Goal: Browse casually: Explore the website without a specific task or goal

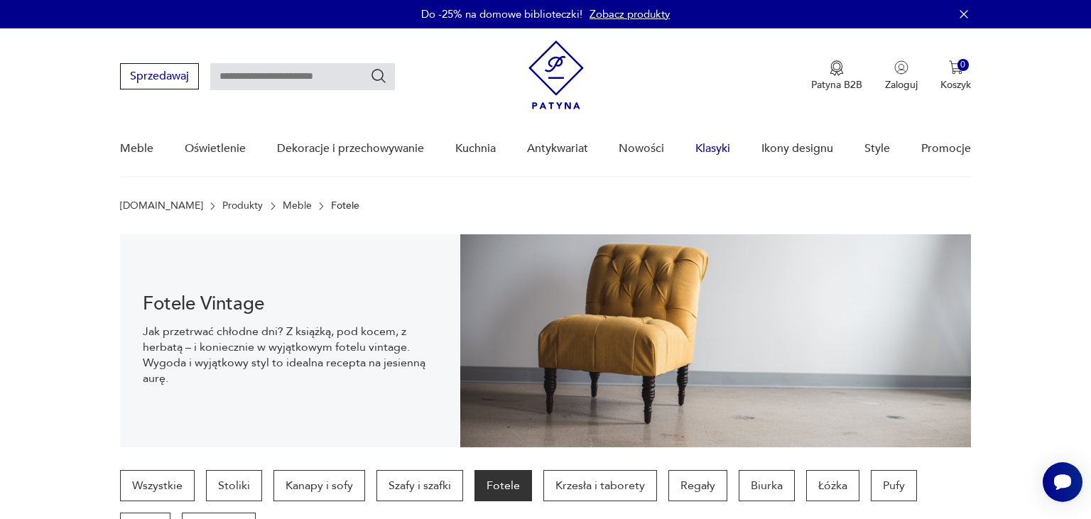
click at [711, 145] on link "Klasyki" at bounding box center [712, 148] width 35 height 55
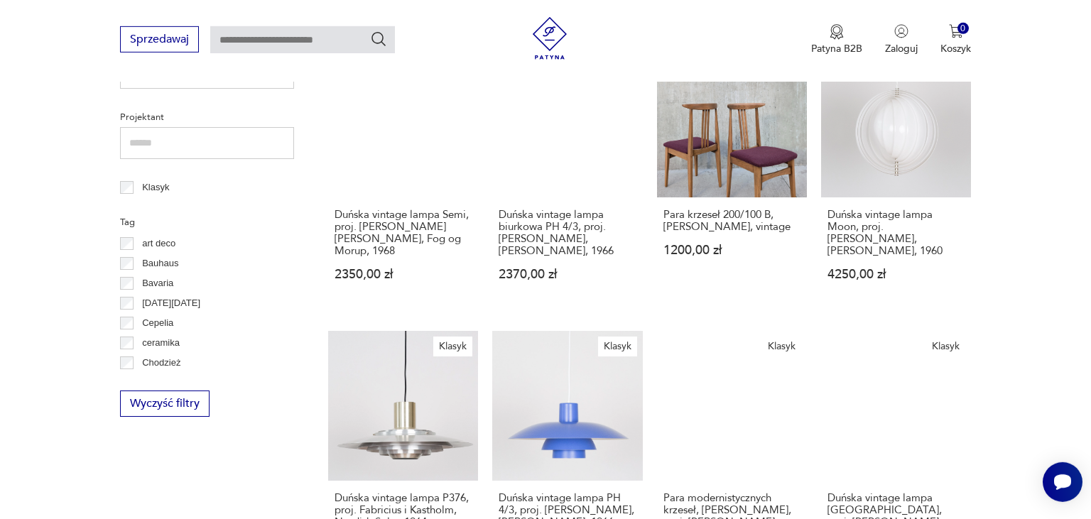
scroll to position [183, 0]
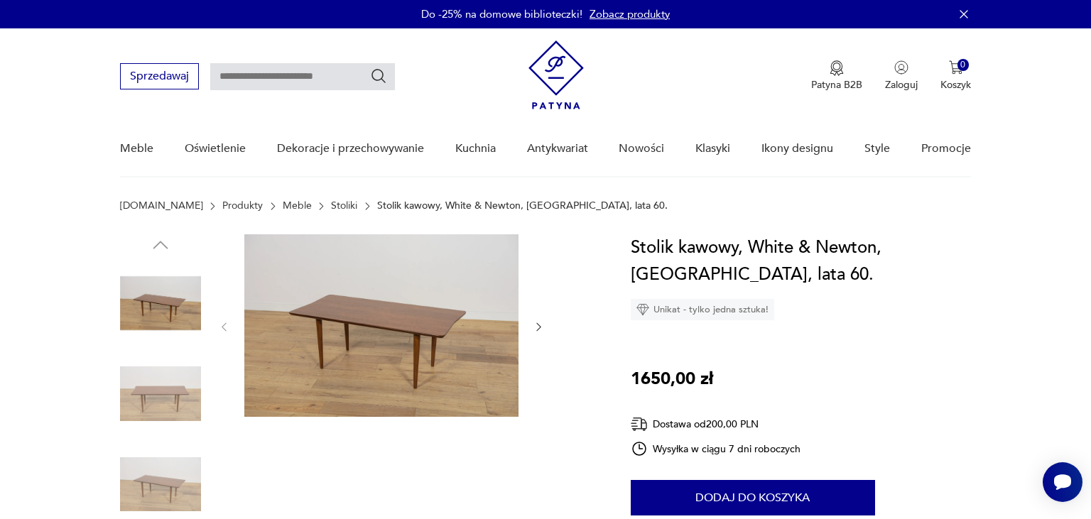
click at [541, 325] on icon "button" at bounding box center [539, 327] width 12 height 12
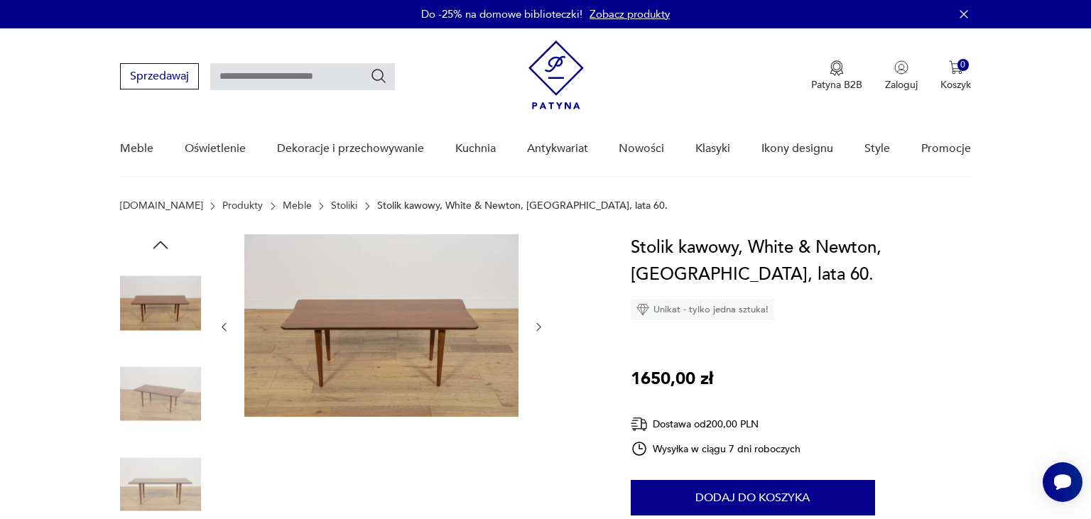
click at [541, 325] on icon "button" at bounding box center [539, 327] width 12 height 12
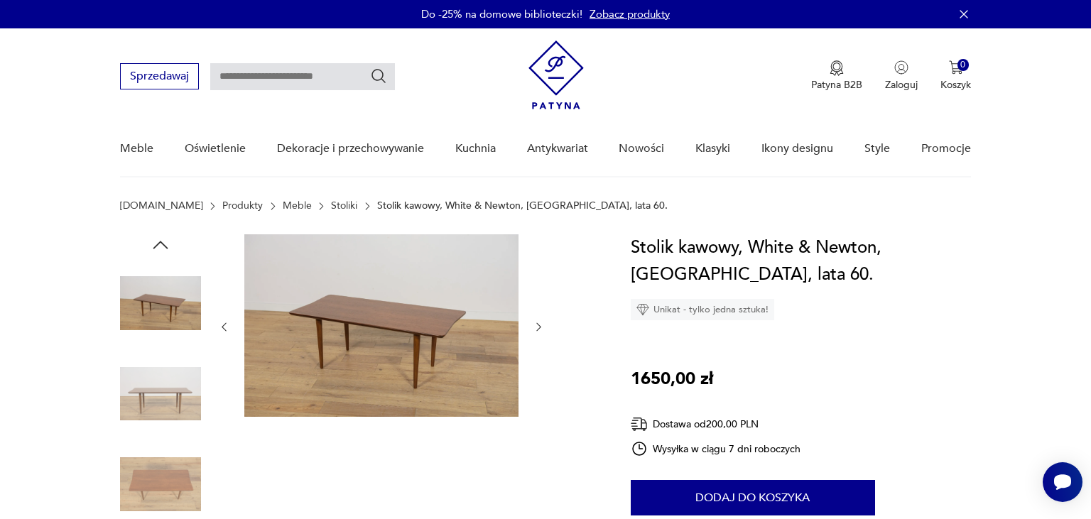
click at [541, 325] on icon "button" at bounding box center [539, 327] width 12 height 12
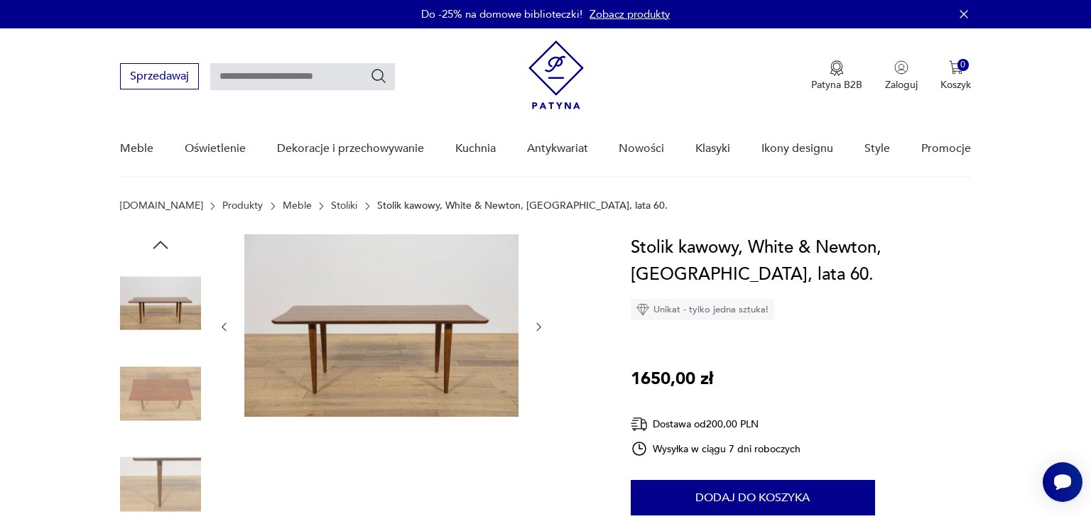
click at [541, 325] on icon "button" at bounding box center [539, 327] width 12 height 12
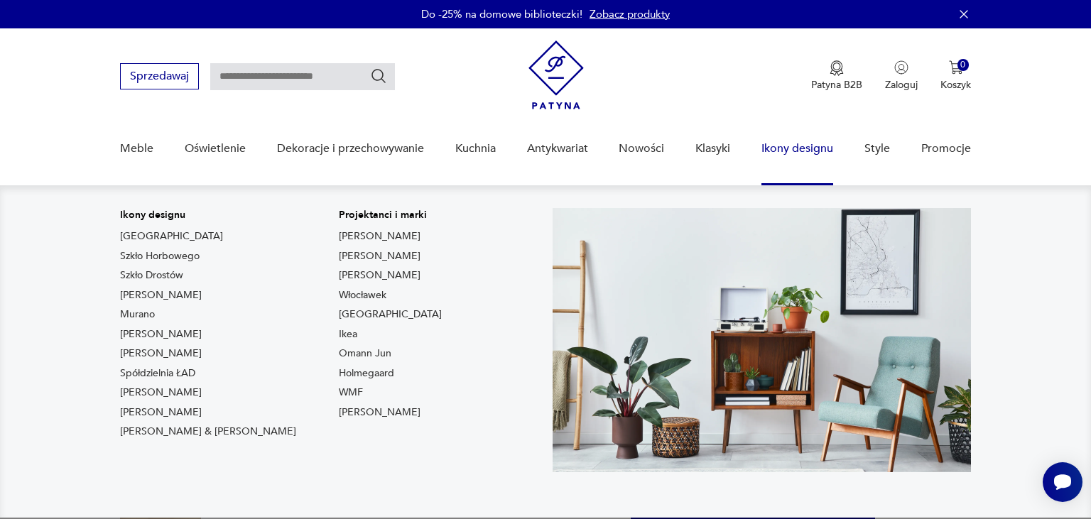
click at [782, 146] on link "Ikony designu" at bounding box center [797, 148] width 72 height 55
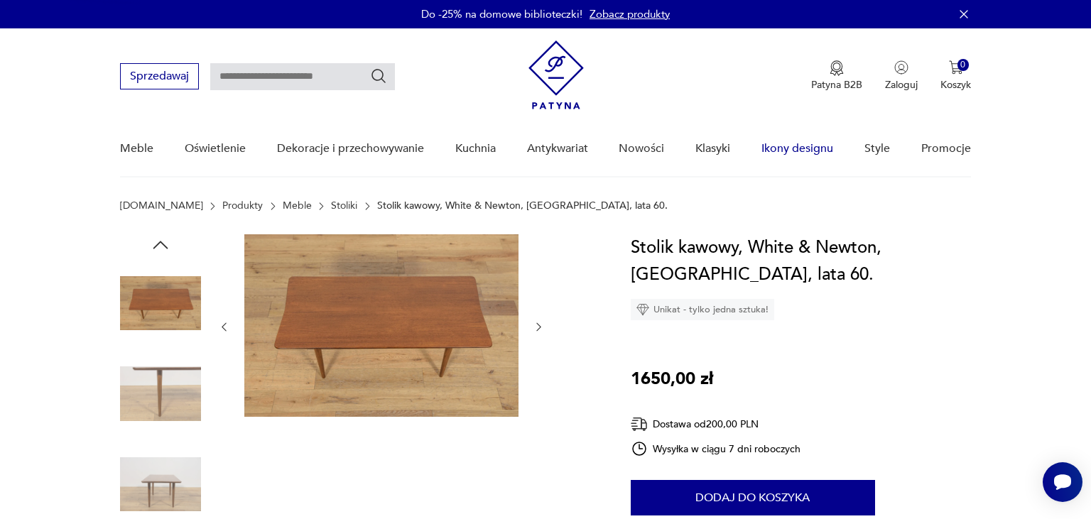
click at [782, 146] on link "Ikony designu" at bounding box center [797, 148] width 72 height 55
